Goal: Task Accomplishment & Management: Manage account settings

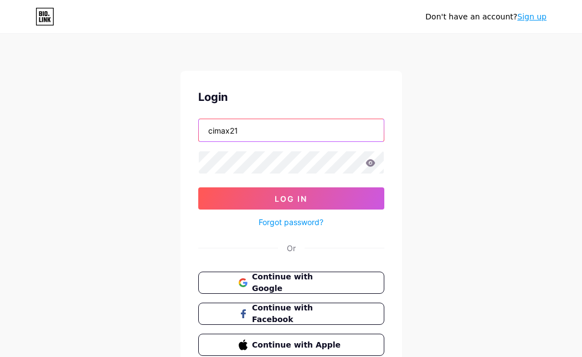
type input "cimax21"
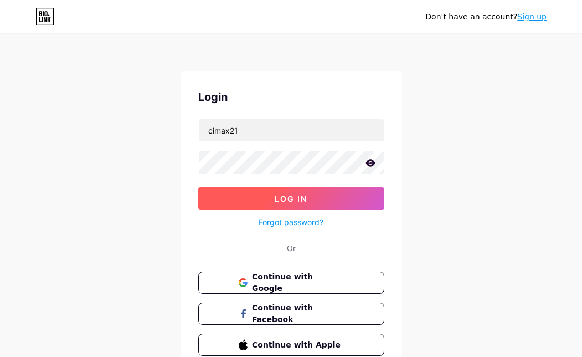
click at [266, 188] on button "Log In" at bounding box center [291, 198] width 186 height 22
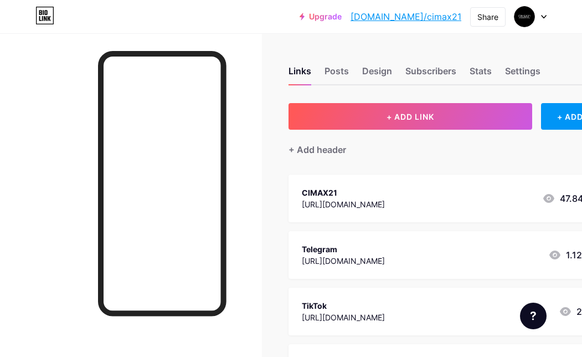
click at [524, 195] on div "CIMAX21 https://cimax21.link/ 47.841k" at bounding box center [447, 197] width 291 height 25
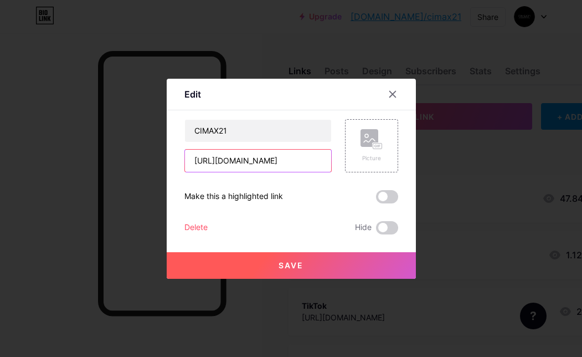
click at [258, 163] on input "https://cimax21.link/" at bounding box center [258, 160] width 146 height 22
type input "[URL][DOMAIN_NAME]"
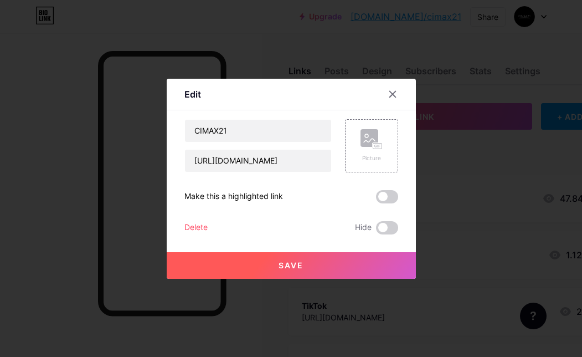
click at [302, 269] on span "Save" at bounding box center [291, 264] width 25 height 9
